Goal: Task Accomplishment & Management: Complete application form

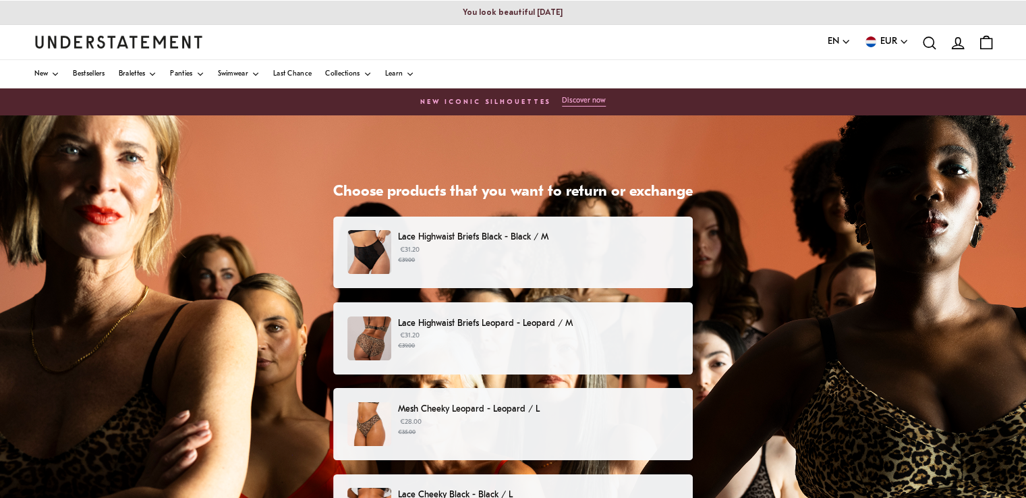
click at [637, 264] on small "€39.00" at bounding box center [538, 260] width 281 height 9
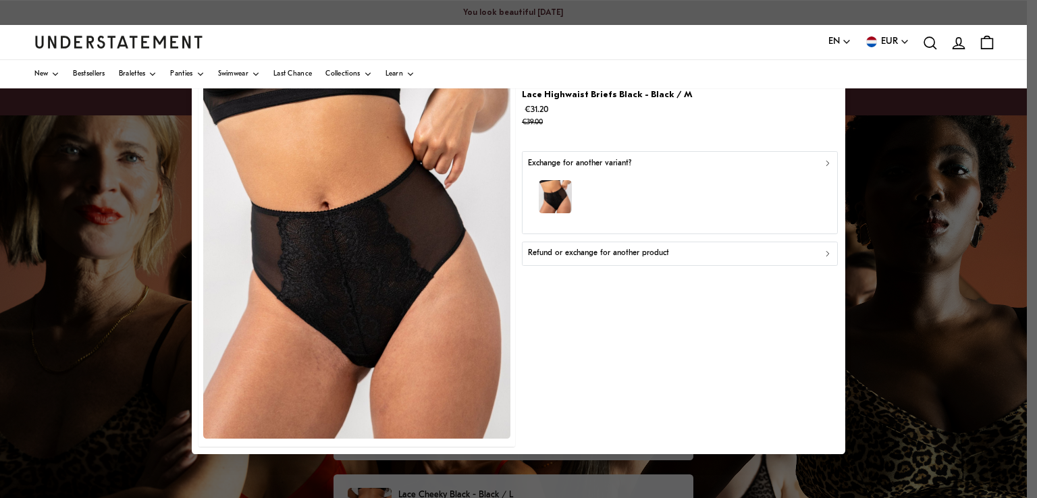
click at [637, 263] on button "Refund or exchange for another product" at bounding box center [680, 253] width 316 height 24
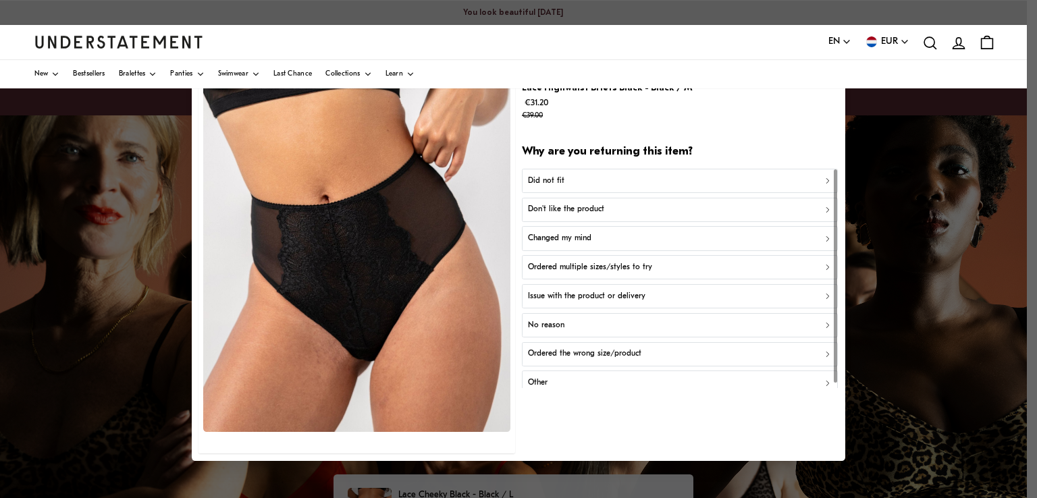
click at [618, 185] on div "Did not fit" at bounding box center [680, 180] width 304 height 13
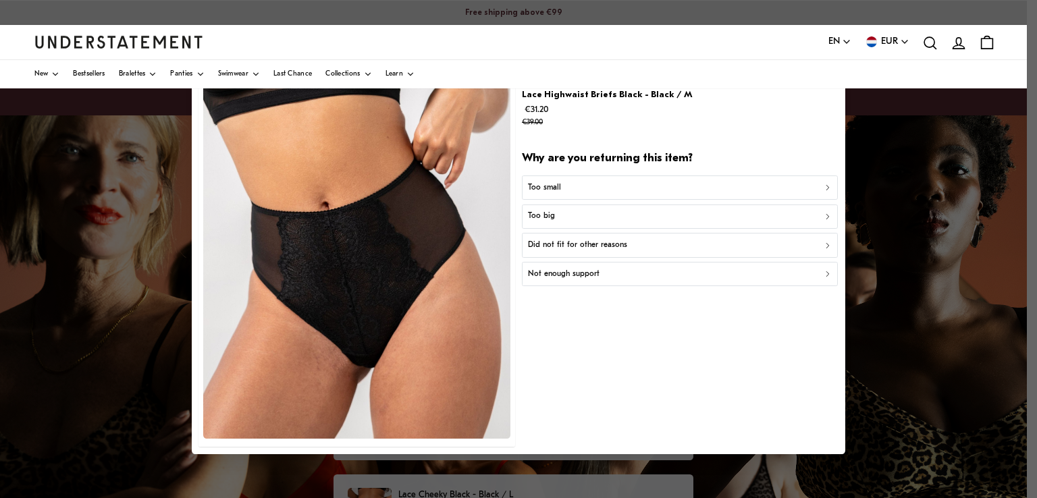
click at [615, 214] on div "Too big" at bounding box center [680, 216] width 304 height 13
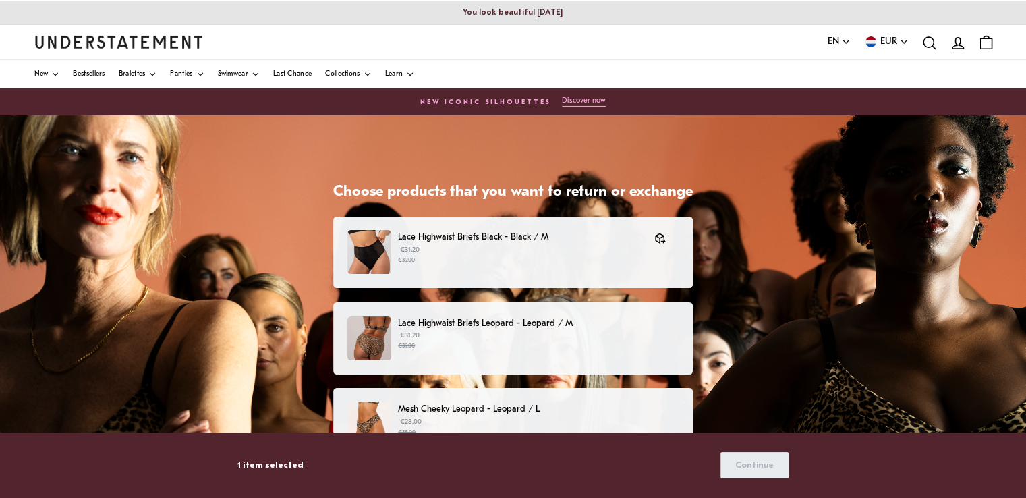
click at [622, 323] on p "Lace Highwaist Briefs Leopard - Leopard / M" at bounding box center [538, 324] width 281 height 14
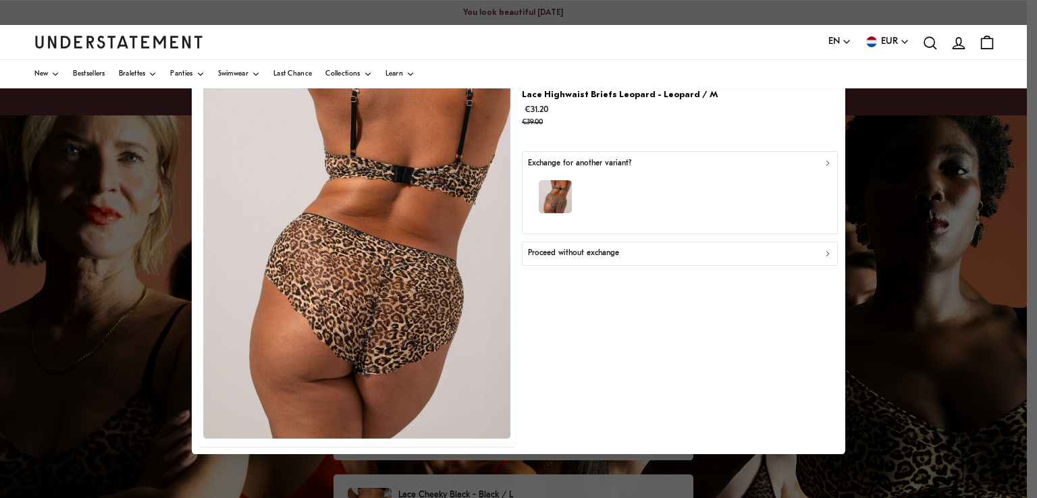
click at [611, 256] on p "Proceed without exchange" at bounding box center [573, 253] width 91 height 13
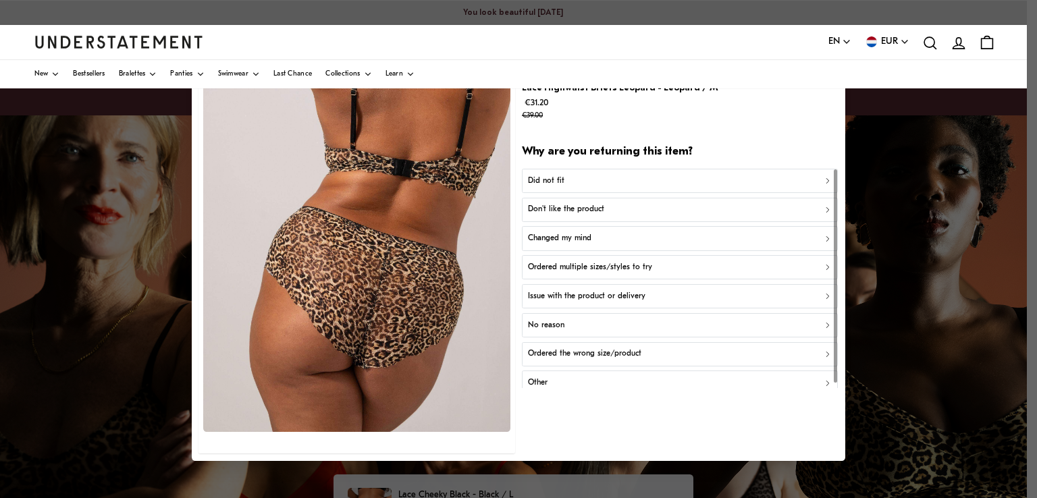
click at [594, 171] on button "Did not fit" at bounding box center [680, 180] width 316 height 24
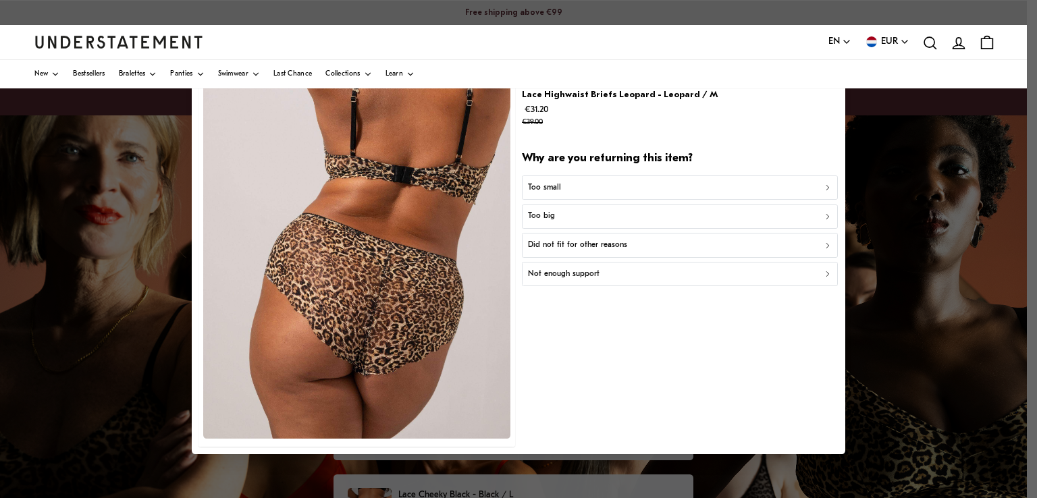
click at [589, 218] on div "Too big" at bounding box center [680, 216] width 304 height 13
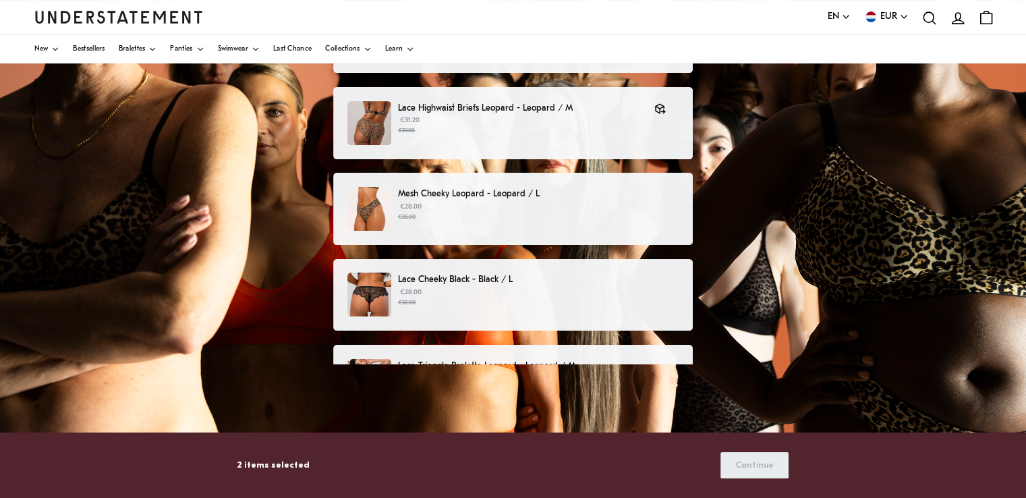
scroll to position [217, 0]
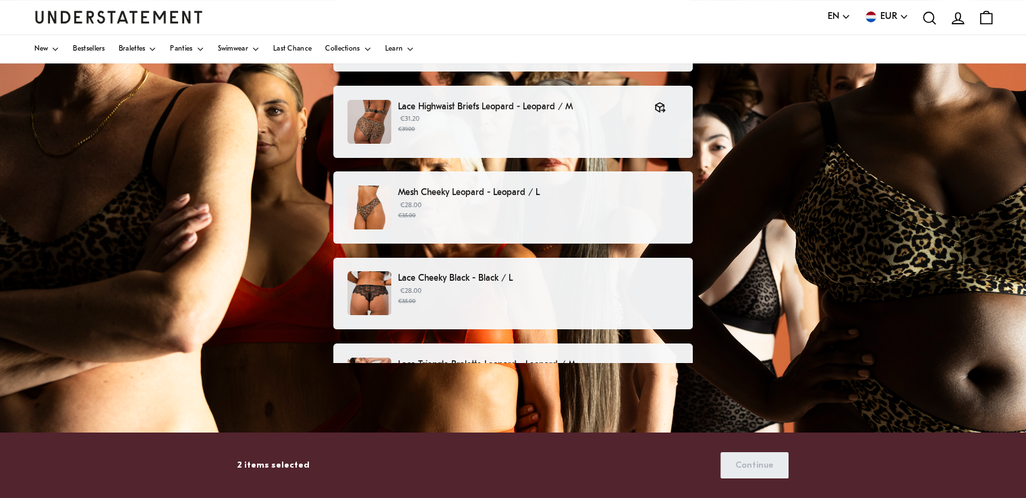
click at [625, 217] on small "€35.00" at bounding box center [538, 215] width 281 height 9
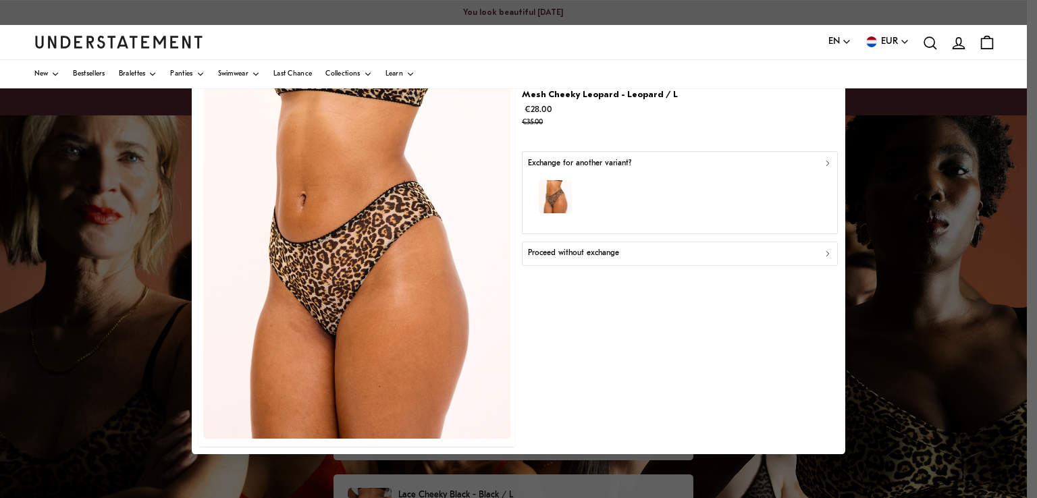
click at [615, 260] on button "Proceed without exchange" at bounding box center [680, 253] width 316 height 24
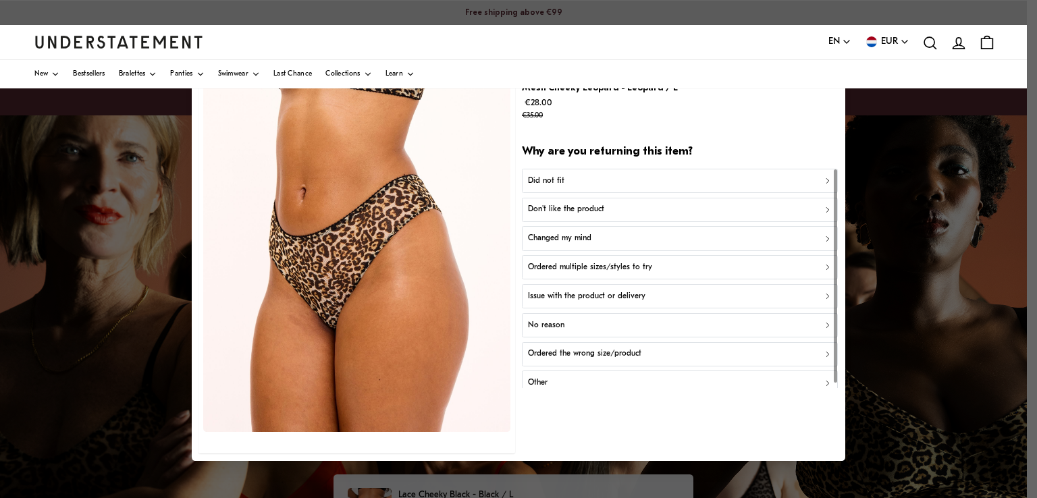
click at [619, 191] on button "Did not fit" at bounding box center [680, 180] width 316 height 24
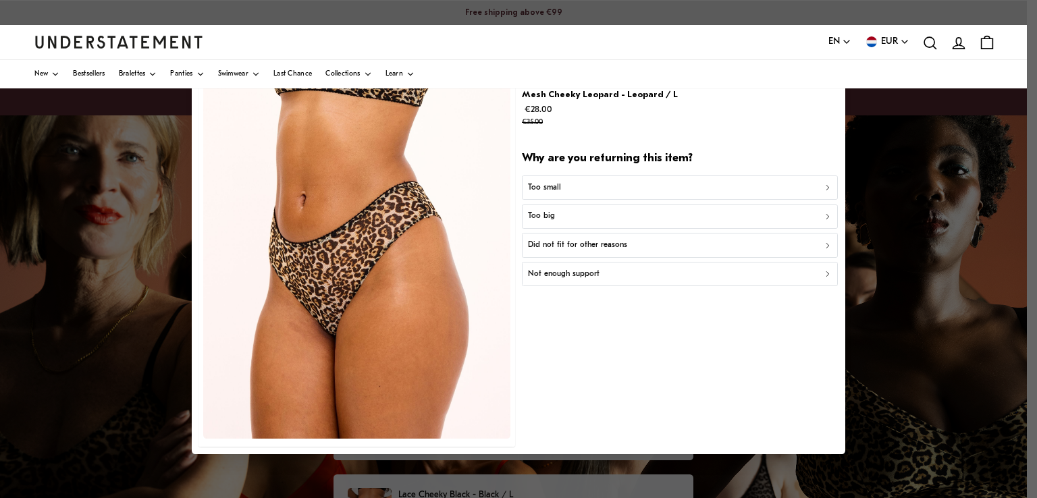
click at [618, 189] on div "Too small" at bounding box center [680, 187] width 304 height 13
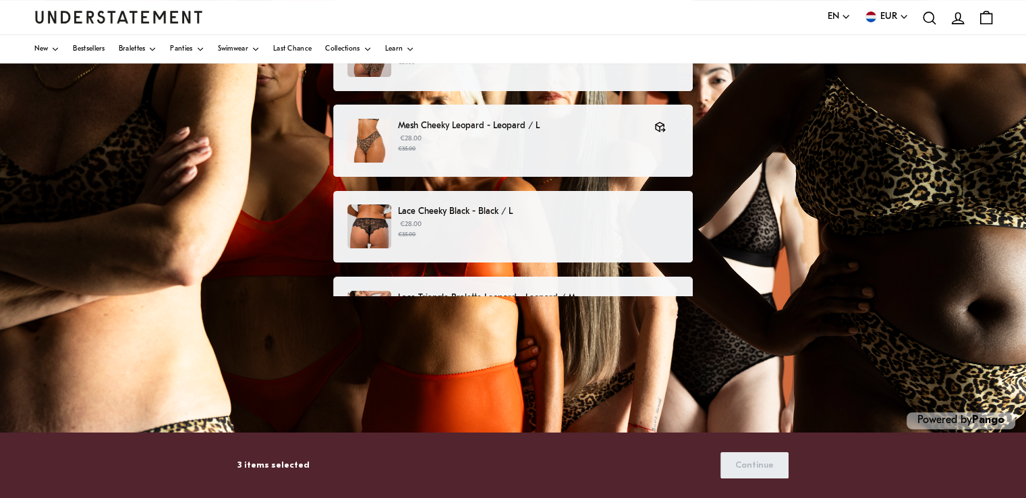
scroll to position [286, 0]
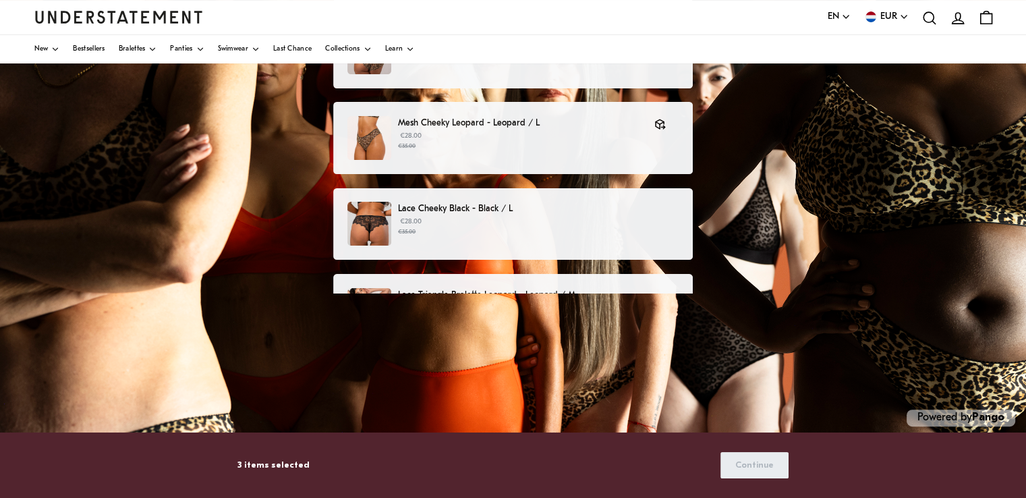
click at [572, 230] on small "€35.00" at bounding box center [538, 231] width 281 height 9
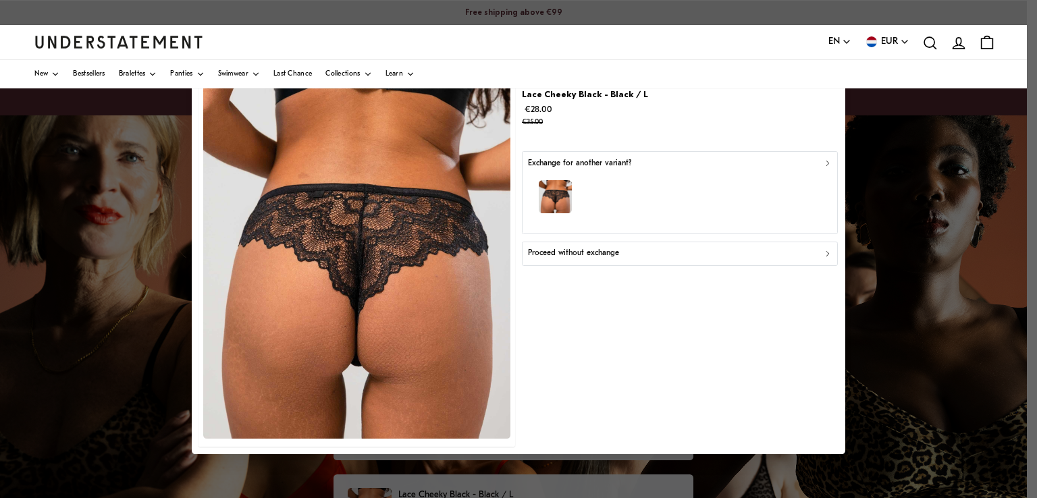
click at [575, 254] on p "Proceed without exchange" at bounding box center [573, 253] width 91 height 13
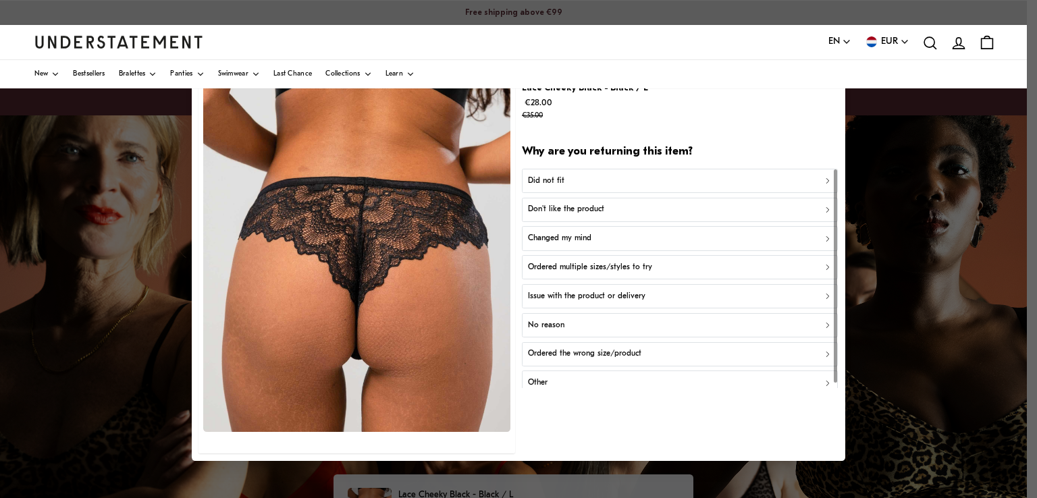
click at [601, 178] on div "Did not fit" at bounding box center [680, 180] width 304 height 13
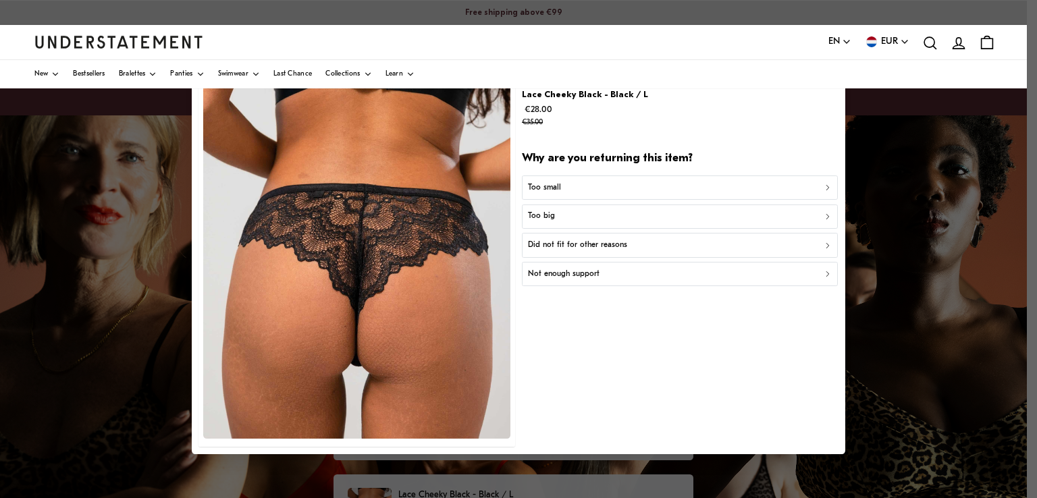
click at [601, 178] on button "Too small" at bounding box center [680, 187] width 316 height 24
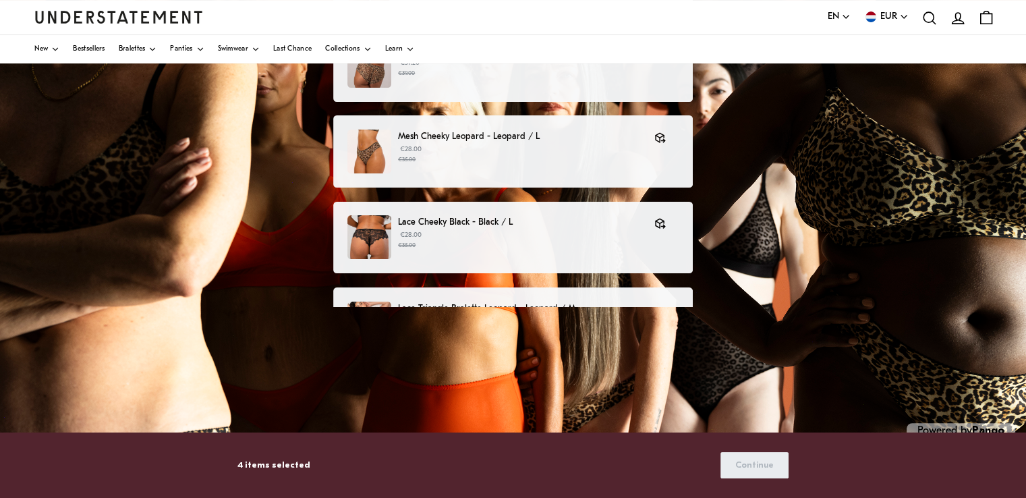
scroll to position [292, 0]
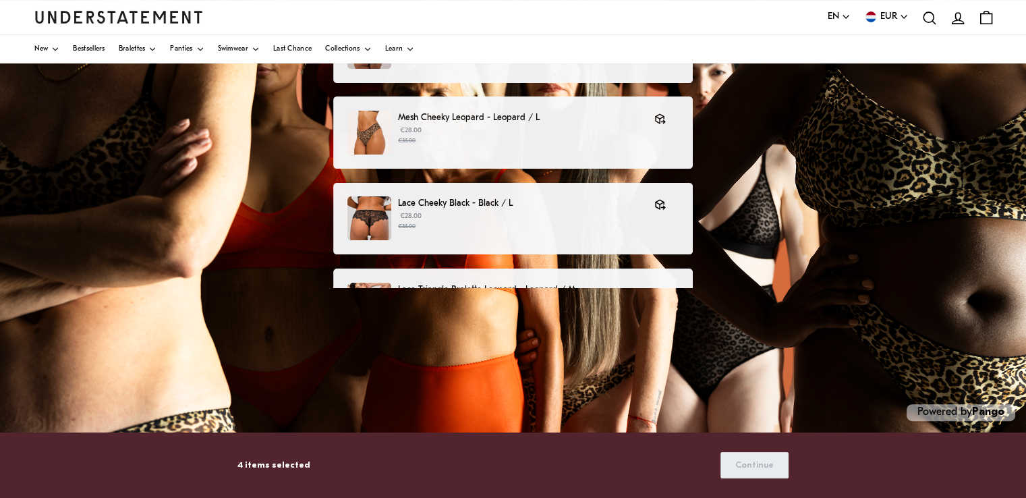
click at [636, 283] on p "Lace Triangle Bralette Leopard - Leopard / M" at bounding box center [538, 290] width 281 height 14
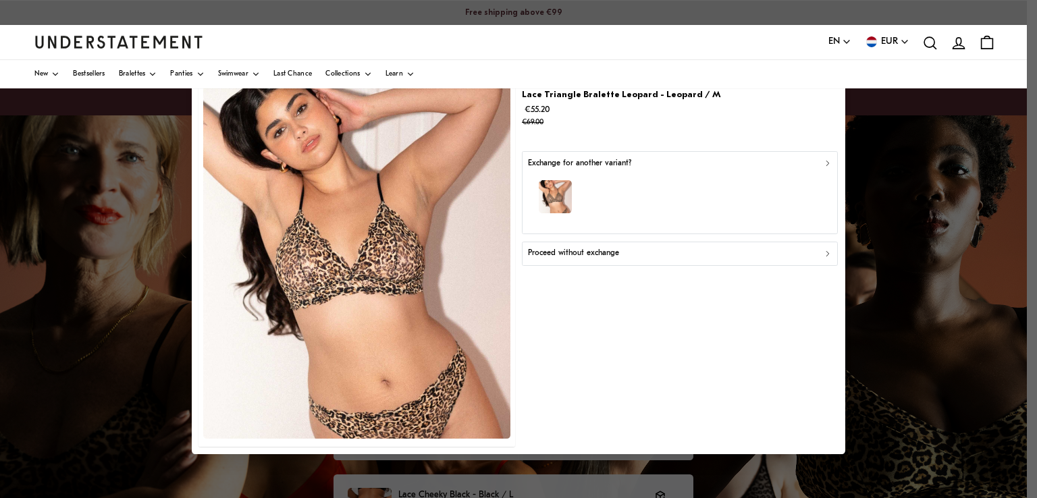
click at [629, 260] on button "Proceed without exchange" at bounding box center [680, 253] width 316 height 24
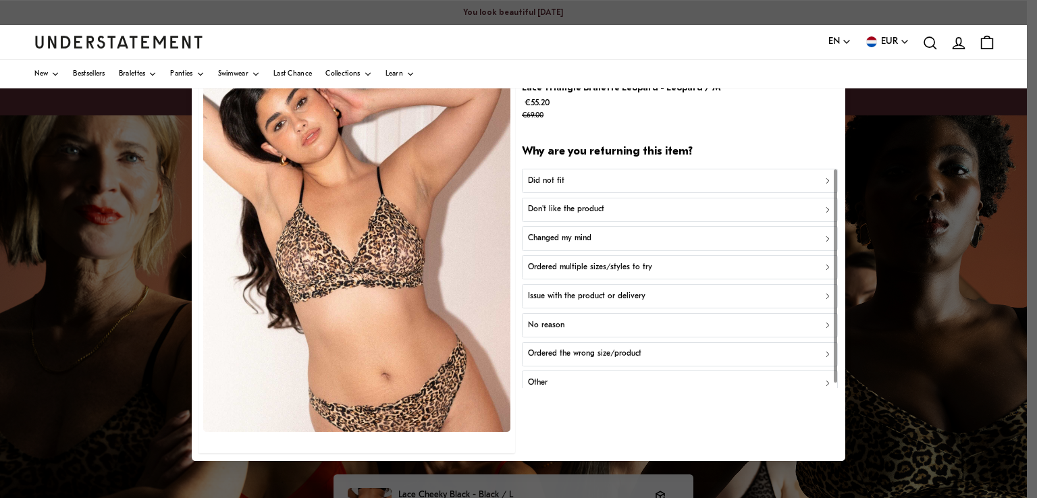
click at [617, 174] on div "Did not fit" at bounding box center [680, 180] width 304 height 13
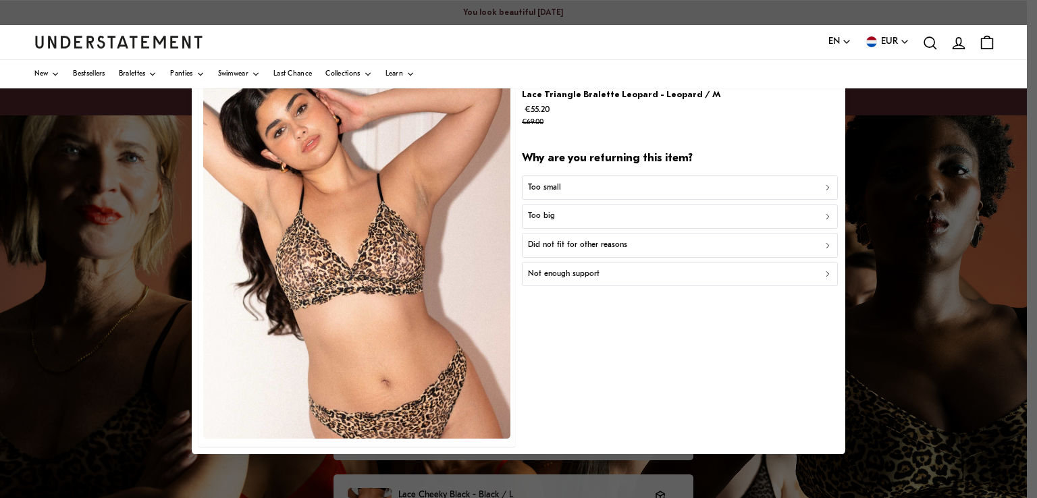
click at [615, 182] on div "Too small" at bounding box center [680, 187] width 304 height 13
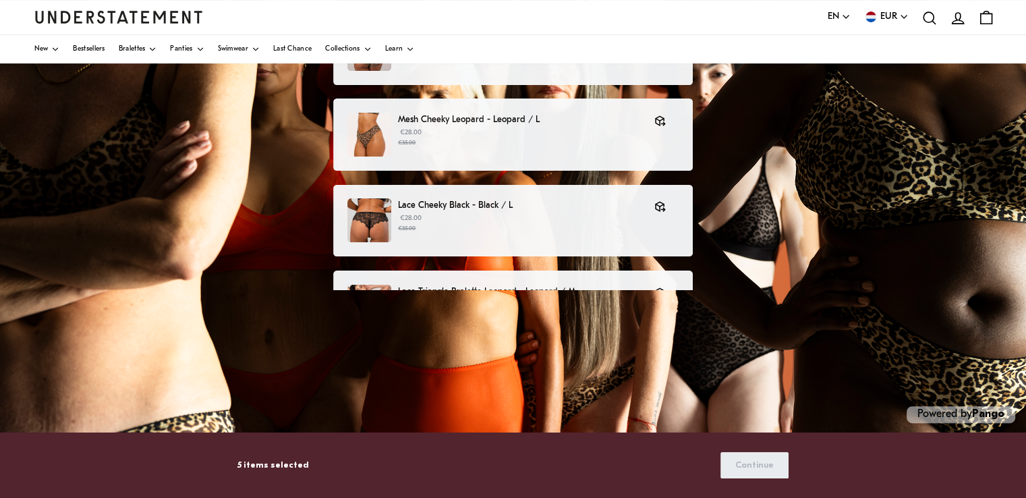
scroll to position [292, 0]
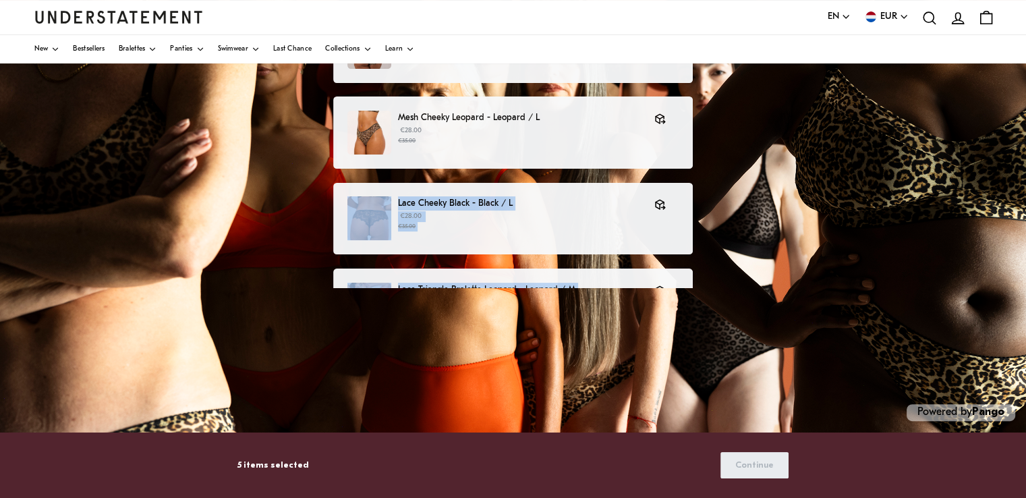
drag, startPoint x: 707, startPoint y: 144, endPoint x: 705, endPoint y: 296, distance: 151.9
click at [705, 296] on div "Choose products that you want to return or exchange Lace Highwaist Briefs Black…" at bounding box center [513, 161] width 1026 height 675
